Goal: Find specific page/section: Find specific page/section

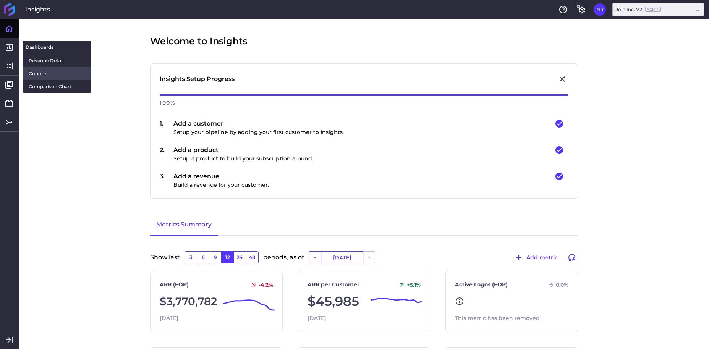
click at [37, 71] on span "Cohorts" at bounding box center [57, 74] width 57 height 8
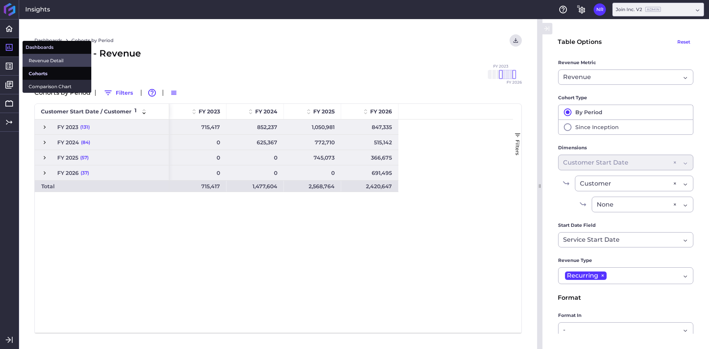
click at [46, 59] on span "Revenue Detail" at bounding box center [57, 61] width 57 height 8
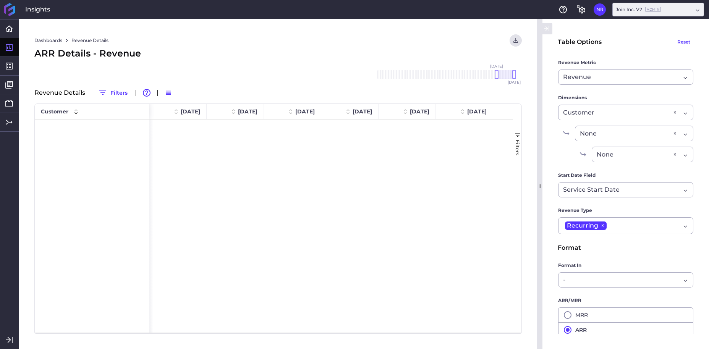
scroll to position [2000, 0]
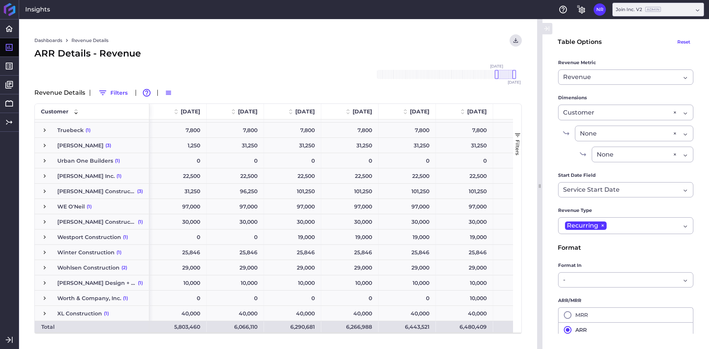
click at [458, 46] on div "Dashboards Revenue Details Download CSV... Download CSV Download CSV with under…" at bounding box center [278, 40] width 488 height 12
click at [471, 59] on div "ARR Details - Revenue" at bounding box center [278, 54] width 488 height 14
drag, startPoint x: 495, startPoint y: 74, endPoint x: 347, endPoint y: 72, distance: 148.7
click at [347, 72] on div "Dashboards Revenue Details Download CSV... Download CSV Download CSV with under…" at bounding box center [278, 184] width 518 height 330
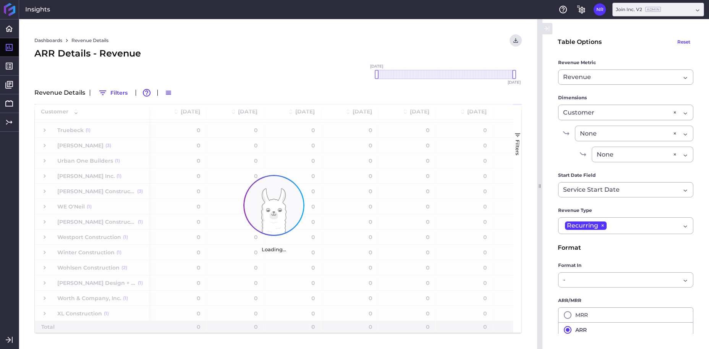
click at [419, 43] on div "Dashboards Revenue Details Download CSV... Download CSV Download CSV with under…" at bounding box center [278, 40] width 488 height 12
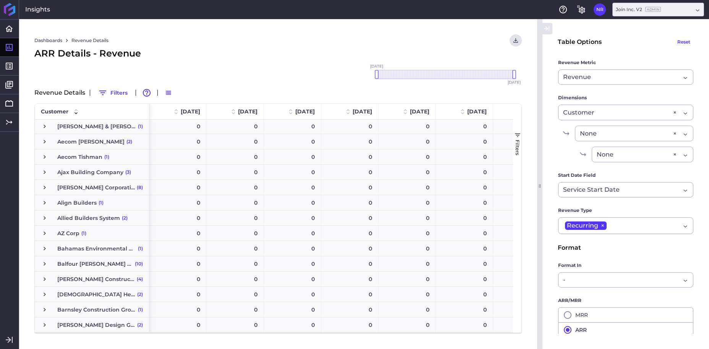
scroll to position [0, 0]
click at [396, 44] on div "Dashboards Revenue Details Download CSV... Download CSV Download CSV with under…" at bounding box center [278, 40] width 488 height 12
